Goal: Task Accomplishment & Management: Manage account settings

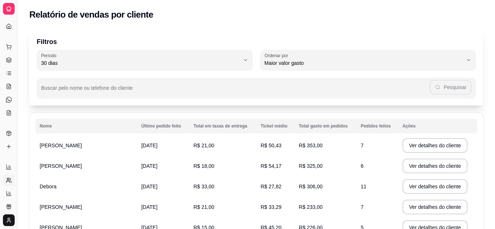
select select "30"
select select "HIGHEST_TOTAL_SPENT_WITH_ORDERS"
click at [84, 21] on div "Relatório de vendas por cliente" at bounding box center [256, 12] width 477 height 25
click at [10, 11] on icon at bounding box center [9, 9] width 4 height 4
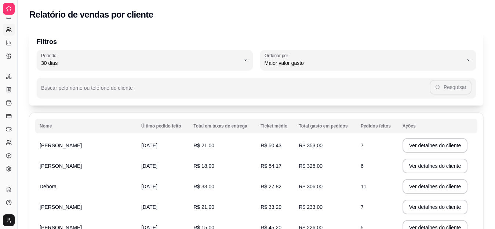
click at [10, 11] on icon at bounding box center [9, 9] width 4 height 4
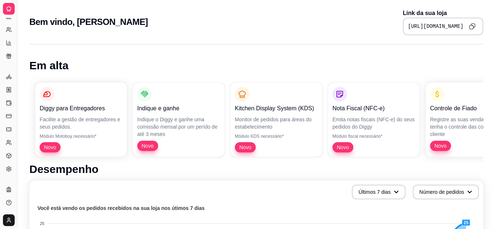
select select "30"
select select "HIGHEST_TOTAL_SPENT_WITH_ORDERS"
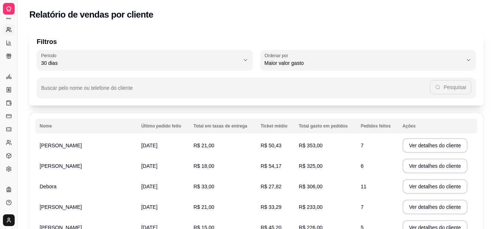
select select "ALL"
select select "0"
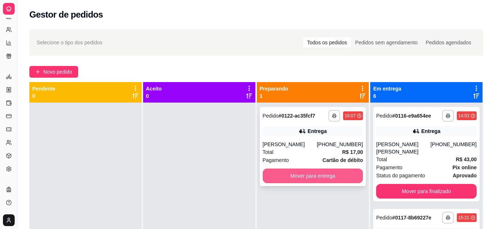
click at [335, 175] on button "Mover para entrega" at bounding box center [313, 176] width 100 height 15
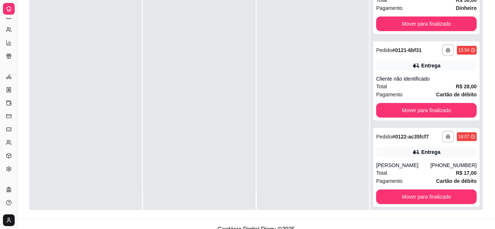
scroll to position [97, 0]
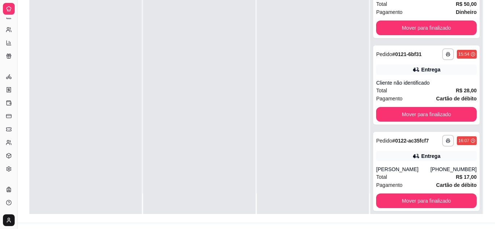
drag, startPoint x: 498, startPoint y: 5, endPoint x: 290, endPoint y: 47, distance: 211.5
click at [290, 47] on div at bounding box center [313, 99] width 112 height 229
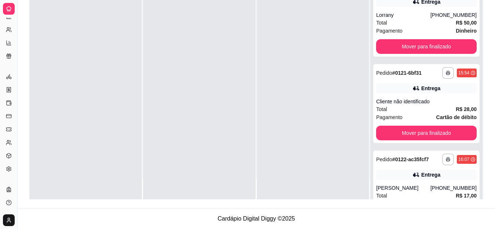
scroll to position [400, 0]
